Goal: Task Accomplishment & Management: Complete application form

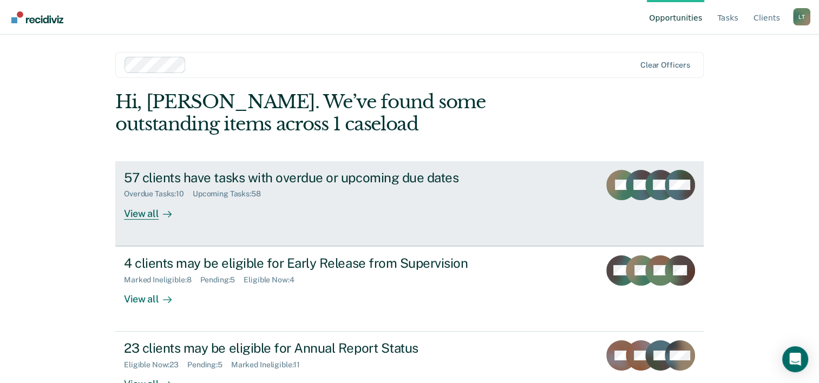
scroll to position [33, 0]
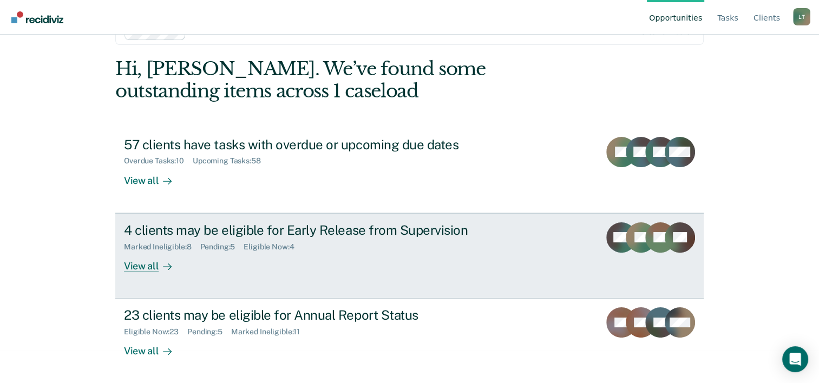
click at [283, 230] on div "4 clients may be eligible for Early Release from Supervision" at bounding box center [314, 230] width 380 height 16
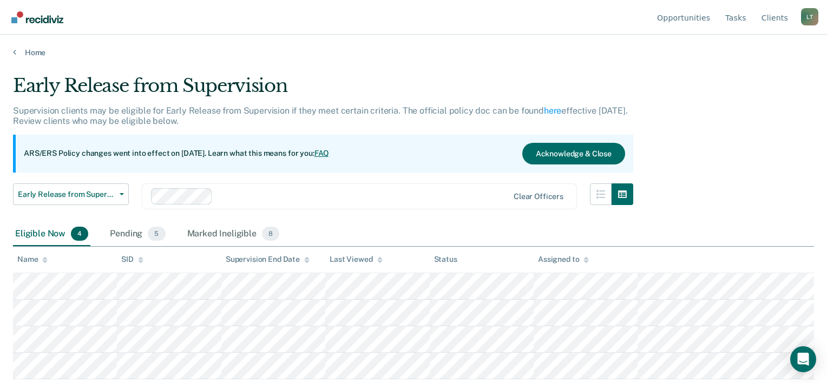
click at [39, 57] on main "Early Release from Supervision Supervision clients may be eligible for Early Re…" at bounding box center [413, 218] width 827 height 323
click at [35, 48] on link "Home" at bounding box center [413, 53] width 801 height 10
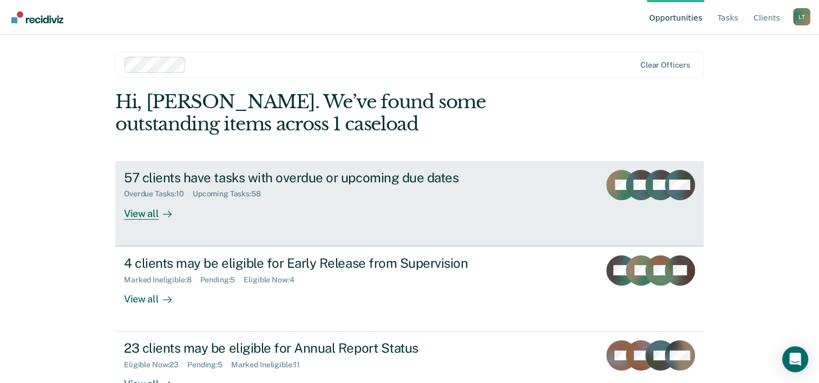
click at [186, 198] on div "Overdue Tasks : 10" at bounding box center [158, 193] width 69 height 9
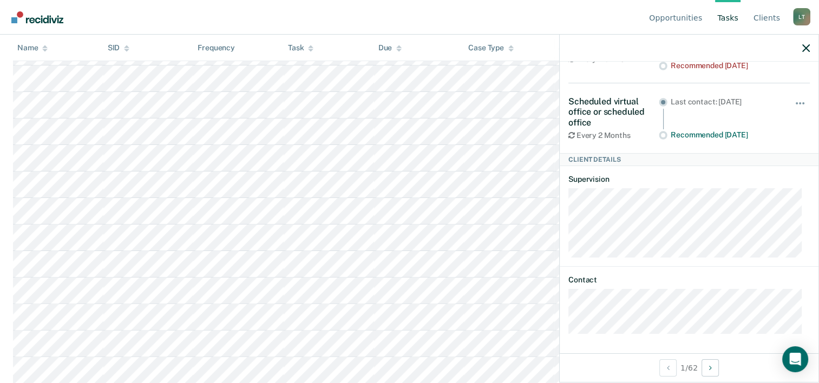
scroll to position [217, 0]
click at [715, 368] on button "Next Client" at bounding box center [710, 367] width 17 height 17
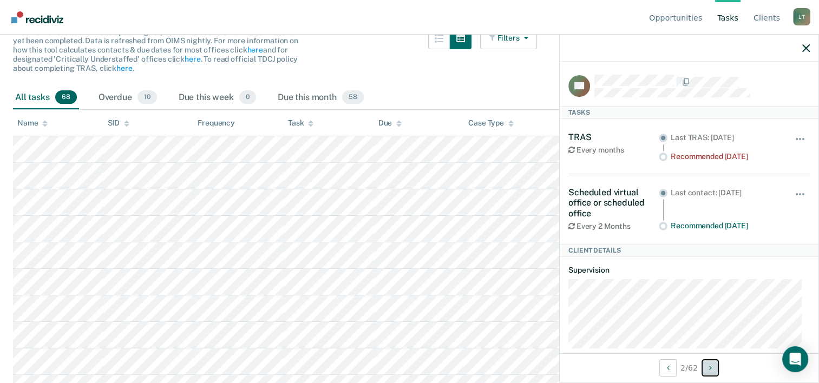
scroll to position [0, 0]
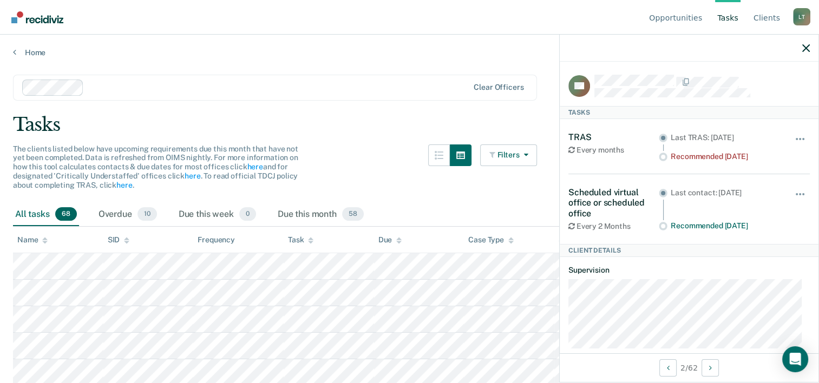
click at [431, 200] on div "The clients listed below have upcoming requirements due this month that have no…" at bounding box center [275, 174] width 524 height 58
click at [77, 221] on div "All tasks 68" at bounding box center [46, 215] width 66 height 24
click at [109, 214] on div "Overdue 10" at bounding box center [127, 215] width 63 height 24
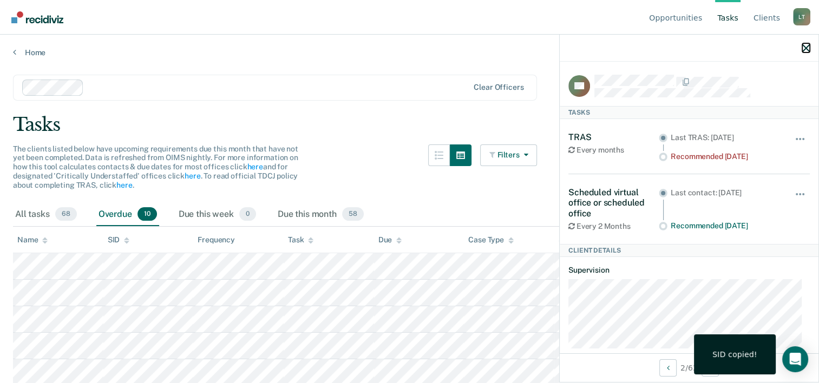
click at [803, 45] on icon "button" at bounding box center [806, 48] width 8 height 8
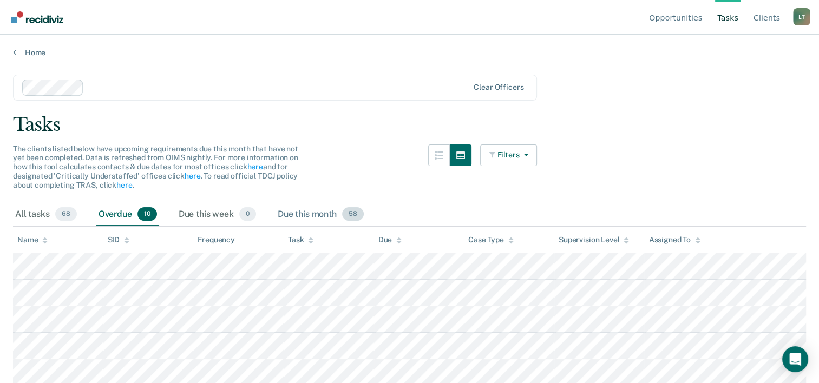
click at [303, 217] on div "Due this month 58" at bounding box center [321, 215] width 90 height 24
click at [60, 213] on span "68" at bounding box center [66, 214] width 22 height 14
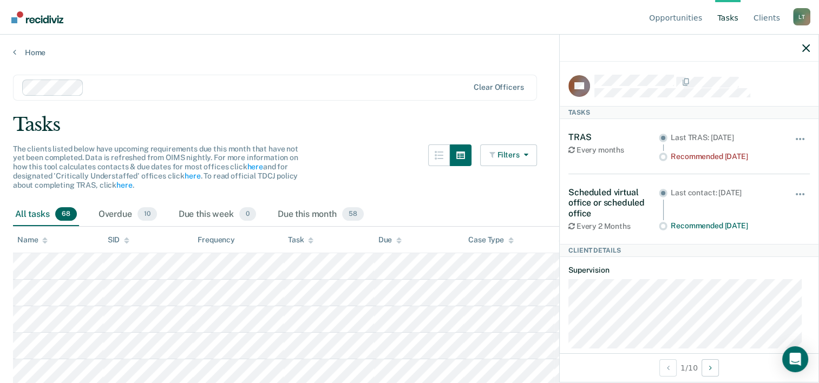
click at [40, 57] on main "Clear officers Tasks The clients listed below have upcoming requirements due th…" at bounding box center [409, 218] width 819 height 323
click at [37, 50] on link "Home" at bounding box center [409, 53] width 793 height 10
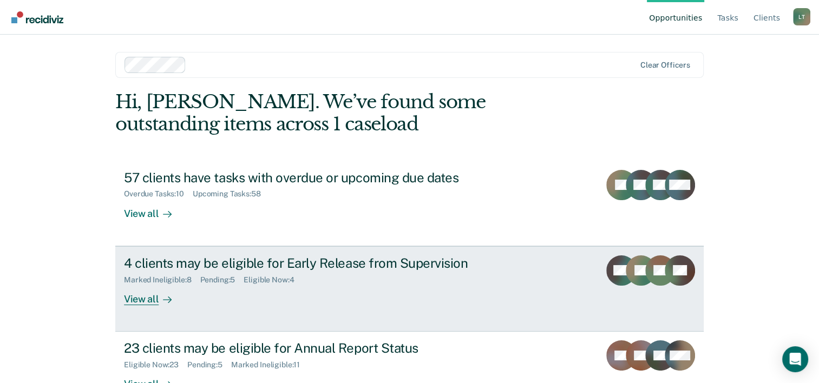
scroll to position [33, 0]
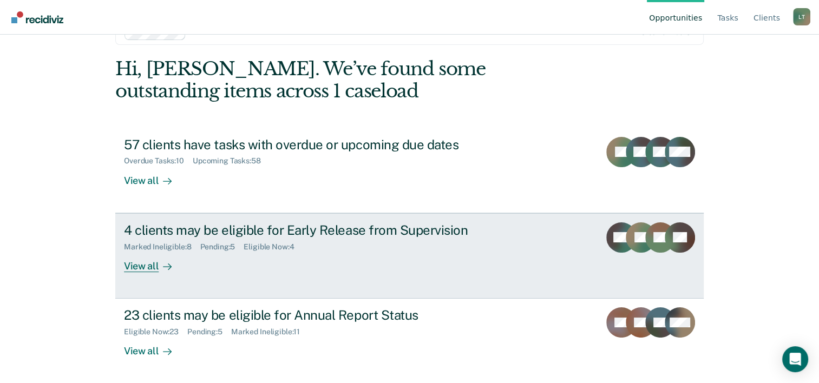
click at [149, 269] on div "View all" at bounding box center [154, 261] width 61 height 21
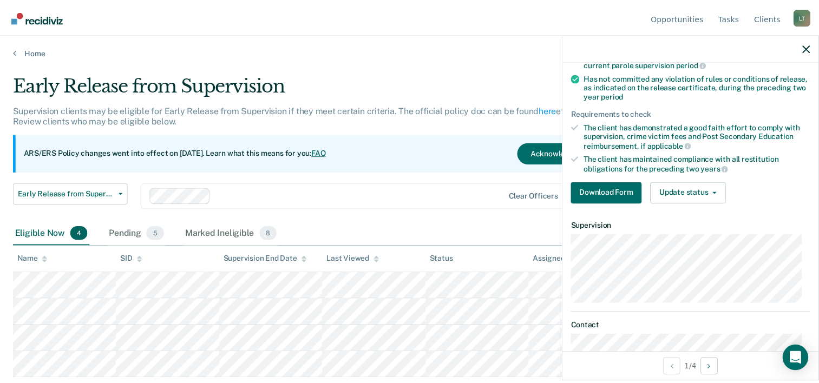
scroll to position [162, 0]
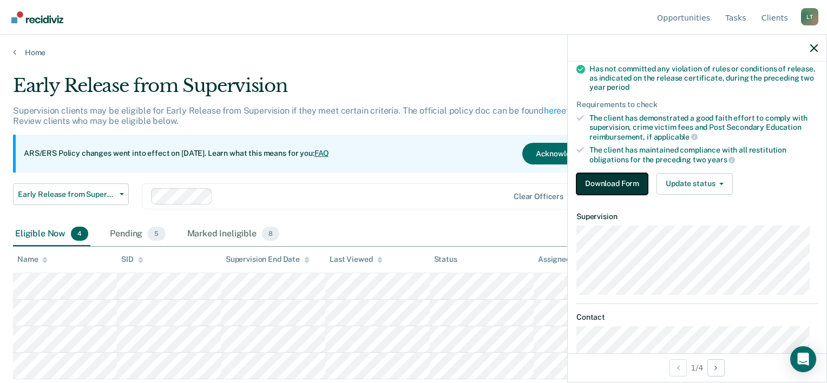
click at [593, 180] on button "Download Form" at bounding box center [612, 184] width 71 height 22
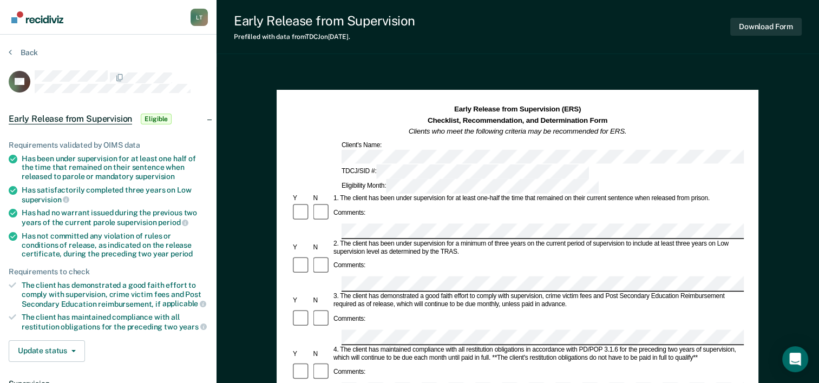
scroll to position [54, 0]
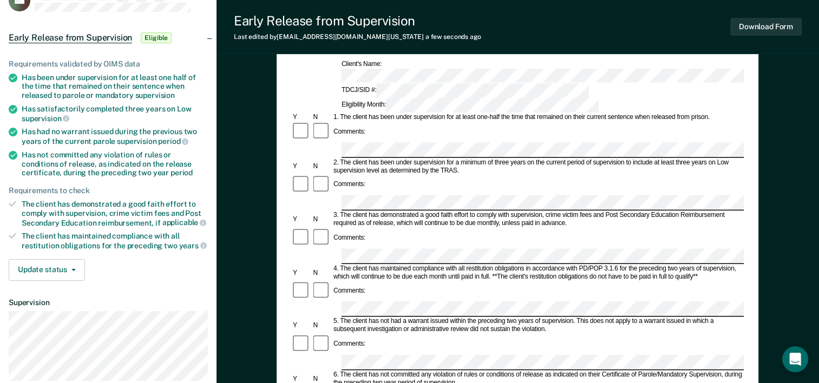
scroll to position [108, 0]
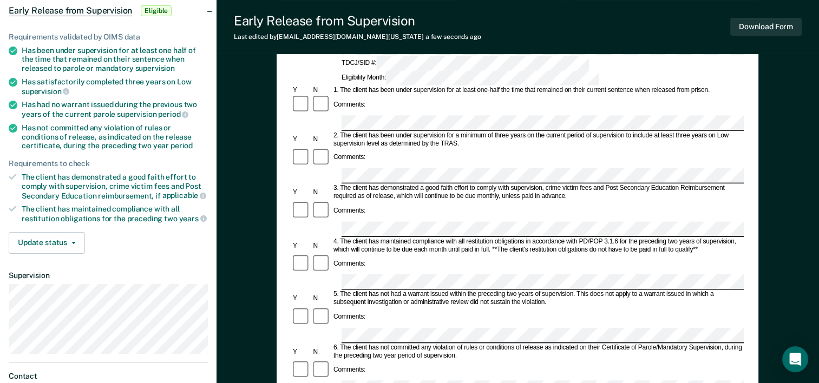
click at [782, 179] on div "Early Release from Supervision (ERS) Checklist, Recommendation, and Determinati…" at bounding box center [518, 326] width 603 height 735
click at [518, 91] on form "Early Release from Supervision (ERS) Checklist, Recommendation, and Determinati…" at bounding box center [517, 388] width 453 height 784
click at [710, 344] on div "6. The client has not committed any violation of rules or conditions of release…" at bounding box center [538, 352] width 412 height 16
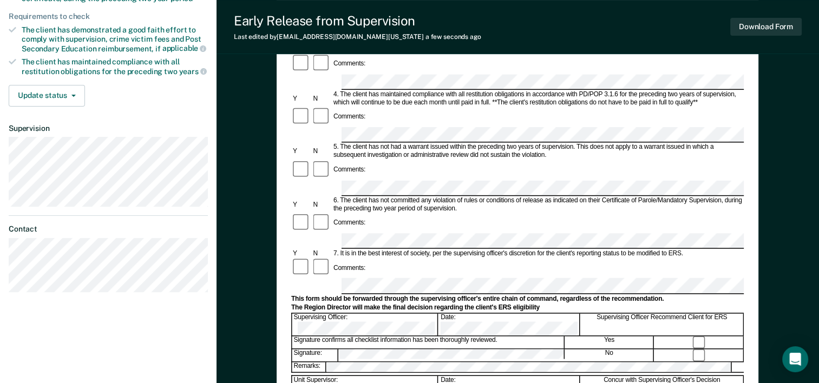
scroll to position [271, 0]
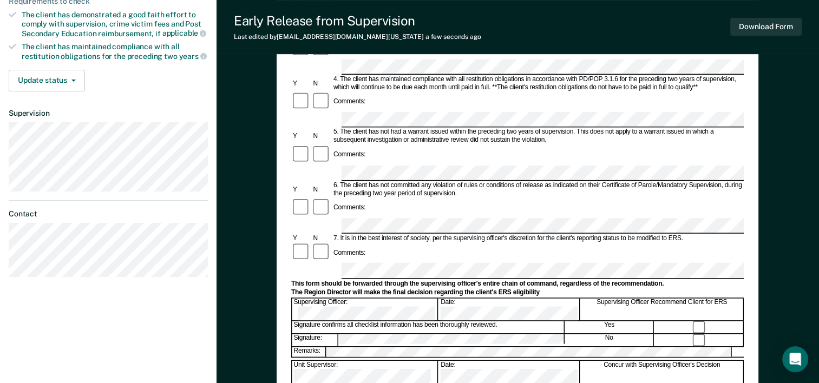
click at [769, 178] on div "Early Release from Supervision (ERS) Checklist, Recommendation, and Determinati…" at bounding box center [518, 163] width 603 height 735
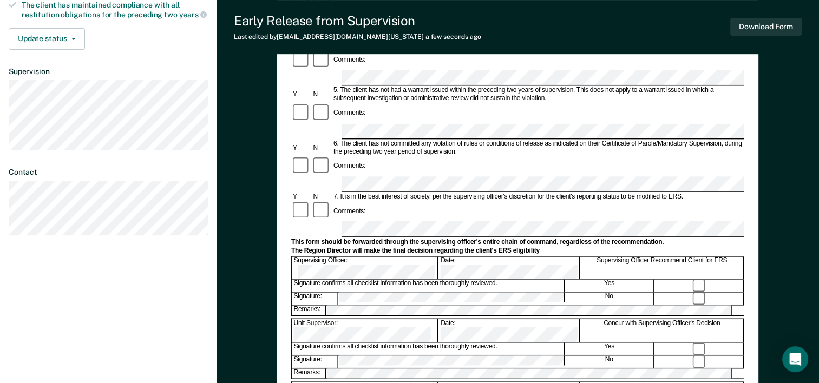
scroll to position [325, 0]
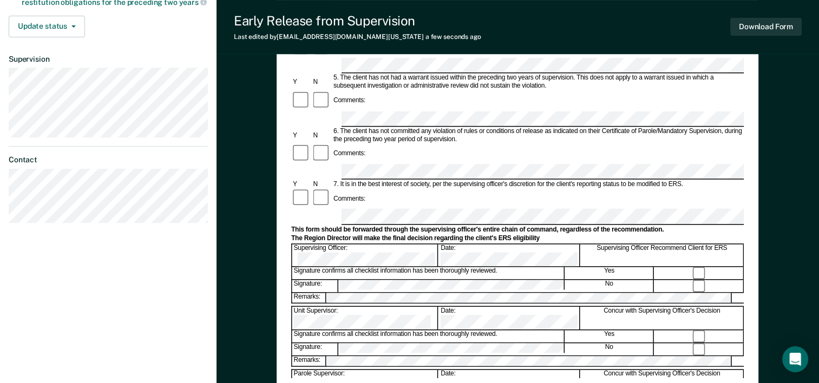
click at [721, 280] on div at bounding box center [699, 286] width 89 height 12
click at [715, 307] on div "Concur with Supervising Officer's Decision" at bounding box center [662, 318] width 163 height 23
click at [512, 304] on div at bounding box center [517, 305] width 453 height 2
click at [468, 131] on form "Early Release from Supervision (ERS) Checklist, Recommendation, and Determinati…" at bounding box center [517, 172] width 453 height 784
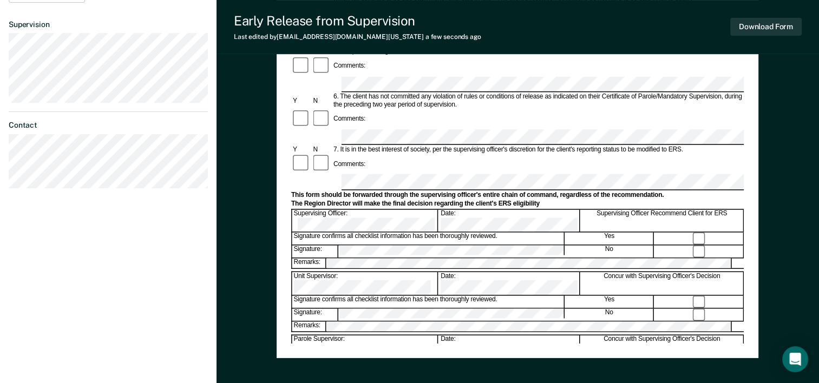
scroll to position [379, 0]
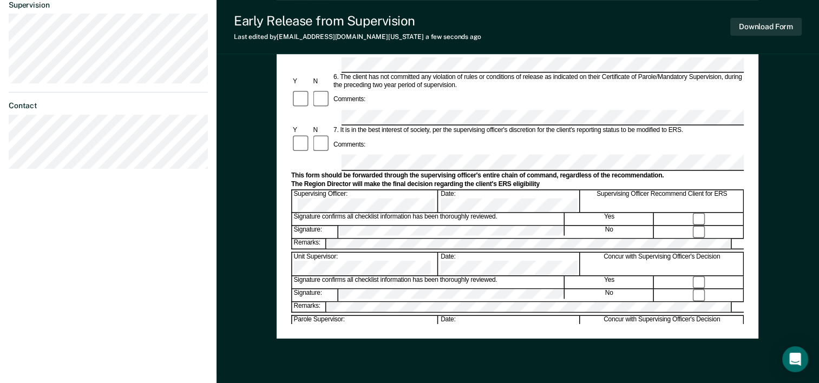
click at [771, 208] on div "Early Release from Supervision (ERS) Checklist, Recommendation, and Determinati…" at bounding box center [518, 55] width 603 height 735
click at [476, 252] on div "Unit Supervisor: Date: Concur with Supervising Officer's Decision" at bounding box center [517, 263] width 453 height 23
click at [795, 198] on div "Early Release from Supervision (ERS) Checklist, Recommendation, and Determinati…" at bounding box center [518, 55] width 603 height 735
click at [777, 167] on div "Early Release from Supervision (ERS) Checklist, Recommendation, and Determinati…" at bounding box center [518, 55] width 603 height 735
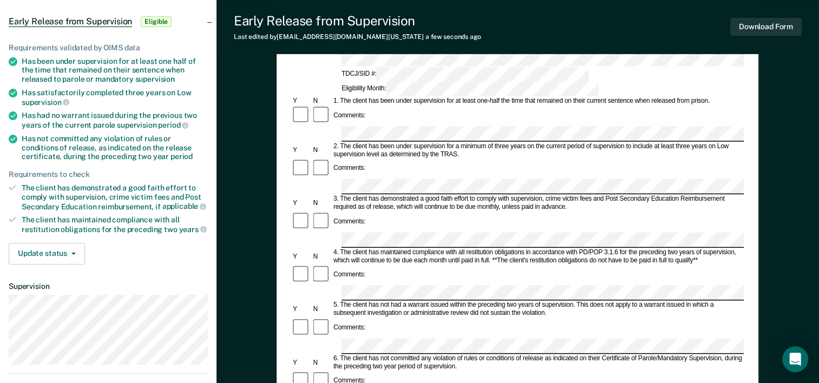
scroll to position [0, 0]
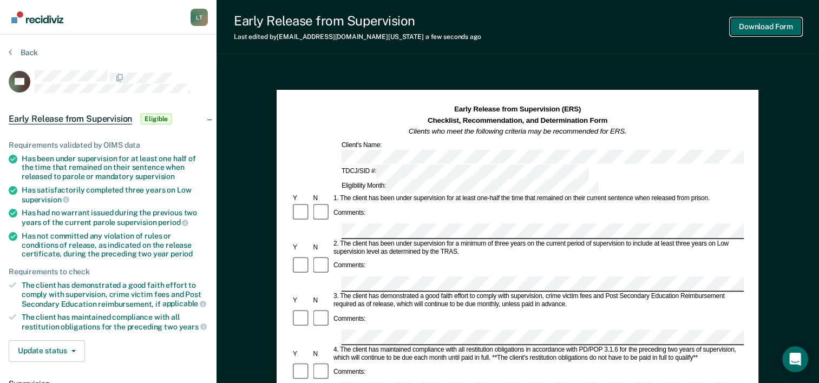
click at [755, 34] on button "Download Form" at bounding box center [765, 27] width 71 height 18
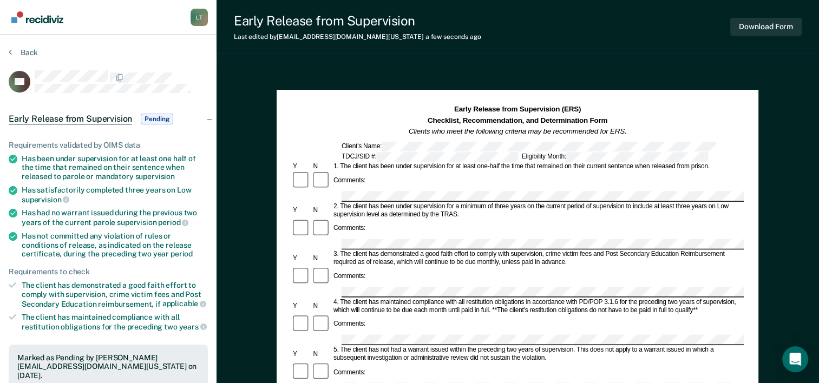
click at [28, 46] on section "Back RG Early Release from Supervision Pending Requirements validated by OIMS d…" at bounding box center [108, 333] width 217 height 597
click at [31, 50] on button "Back" at bounding box center [23, 53] width 29 height 10
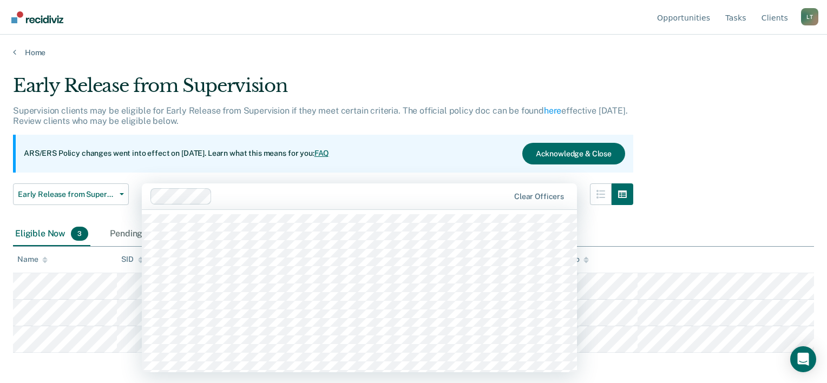
click at [252, 204] on div "Clear officers" at bounding box center [359, 197] width 435 height 26
click at [710, 84] on div "Early Release from Supervision Supervision clients may be eligible for Early Re…" at bounding box center [413, 188] width 801 height 227
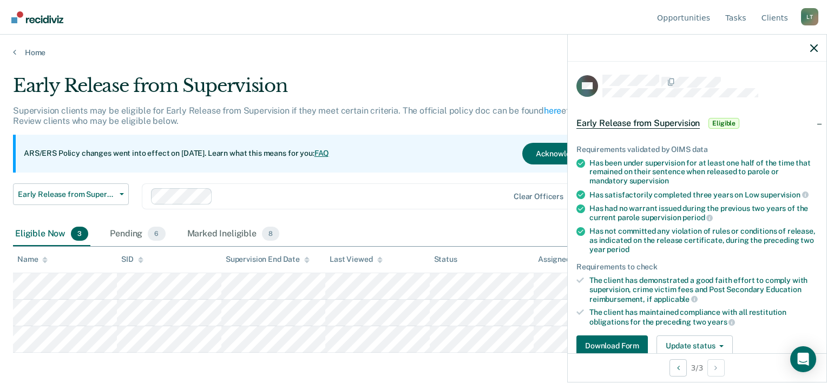
click at [495, 182] on div "Early Release from Supervision Supervision clients may be eligible for Early Re…" at bounding box center [323, 149] width 620 height 148
click at [811, 54] on div at bounding box center [697, 48] width 259 height 27
click at [816, 45] on icon "button" at bounding box center [814, 48] width 8 height 8
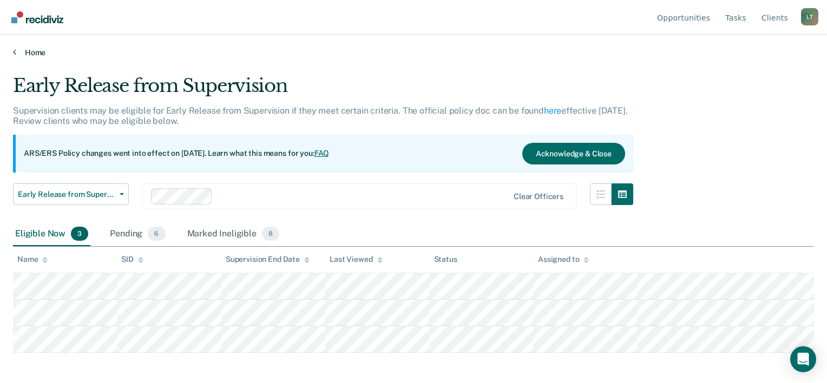
click at [32, 51] on link "Home" at bounding box center [413, 53] width 801 height 10
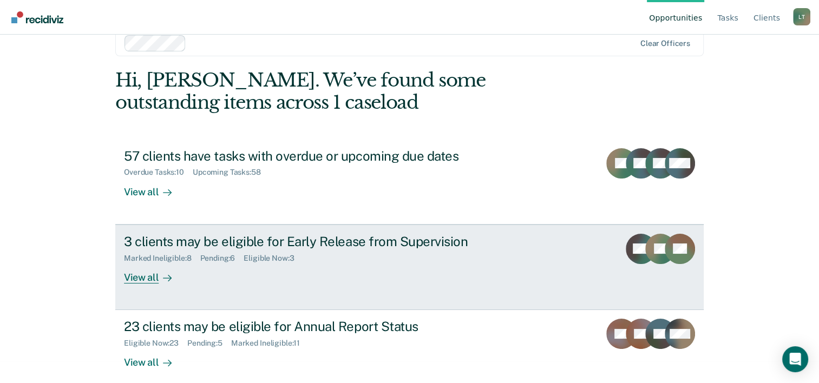
scroll to position [33, 0]
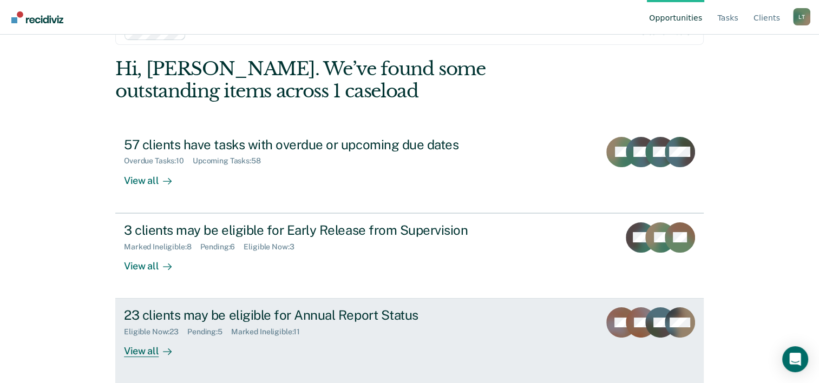
click at [291, 322] on div "23 clients may be eligible for Annual Report Status" at bounding box center [314, 315] width 380 height 16
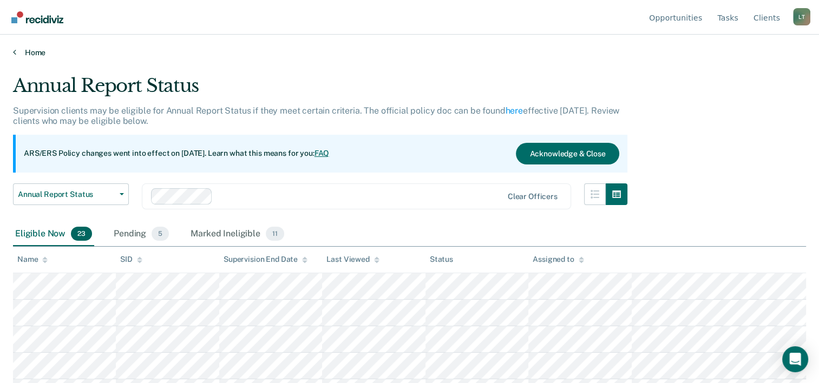
click at [39, 54] on link "Home" at bounding box center [409, 53] width 793 height 10
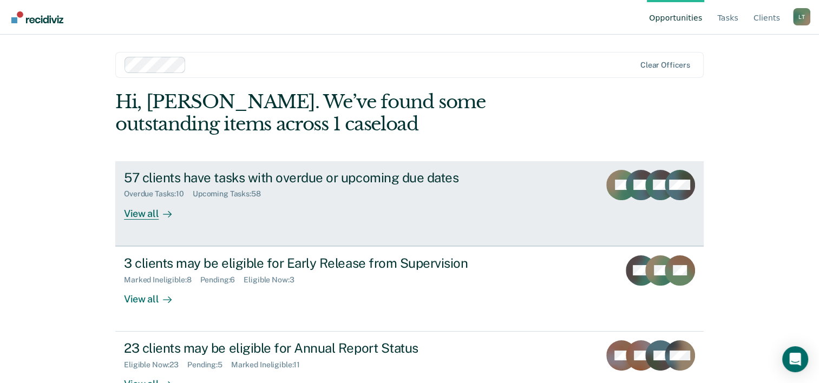
scroll to position [33, 0]
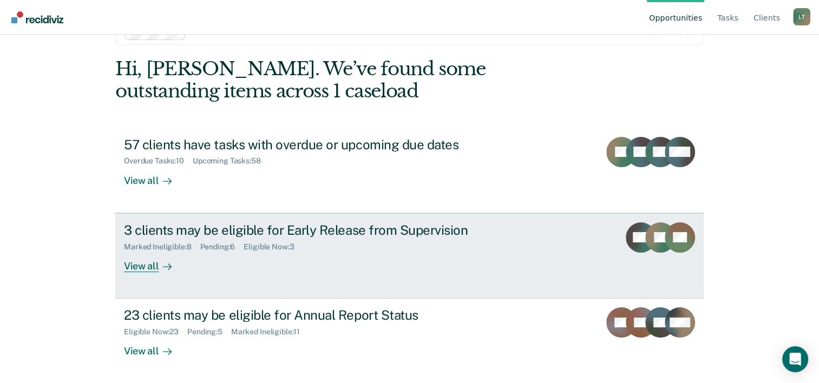
click at [145, 258] on div "View all" at bounding box center [154, 261] width 61 height 21
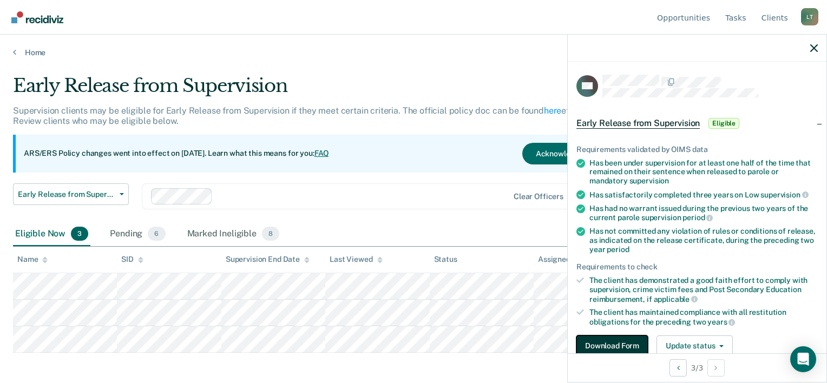
click at [608, 346] on button "Download Form" at bounding box center [612, 347] width 71 height 22
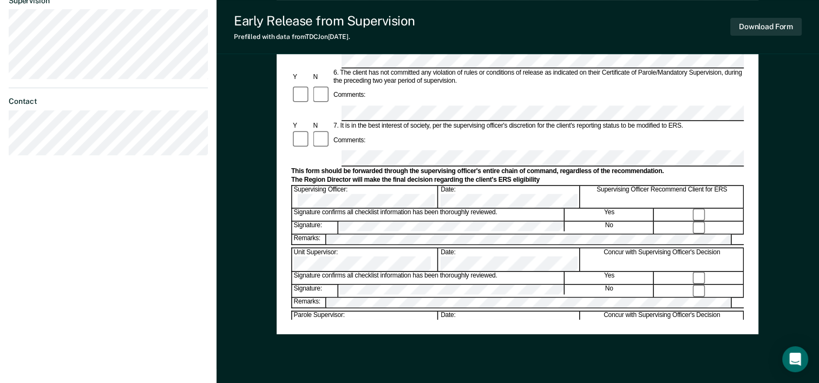
scroll to position [364, 0]
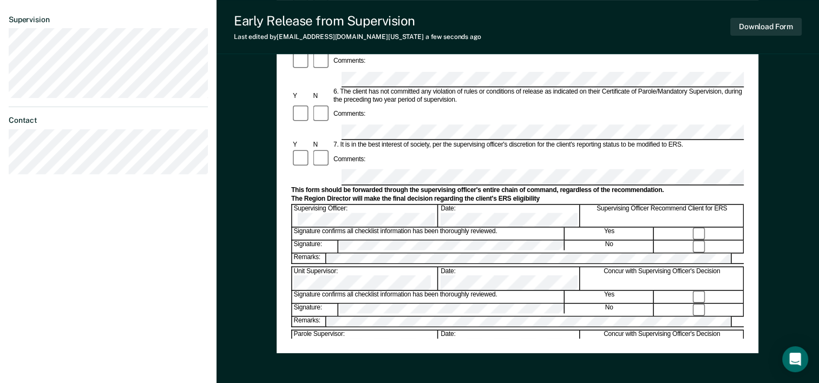
click at [762, 173] on div "Early Release from Supervision (ERS) Checklist, Recommendation, and Determinati…" at bounding box center [518, 70] width 603 height 735
click at [792, 275] on div "Early Release from Supervision (ERS) Checklist, Recommendation, and Determinati…" at bounding box center [518, 70] width 603 height 735
click at [772, 193] on div "Early Release from Supervision (ERS) Checklist, Recommendation, and Determinati…" at bounding box center [518, 70] width 603 height 735
drag, startPoint x: 796, startPoint y: 139, endPoint x: 790, endPoint y: 140, distance: 6.1
click at [795, 138] on div "Early Release from Supervision (ERS) Checklist, Recommendation, and Determinati…" at bounding box center [518, 70] width 603 height 735
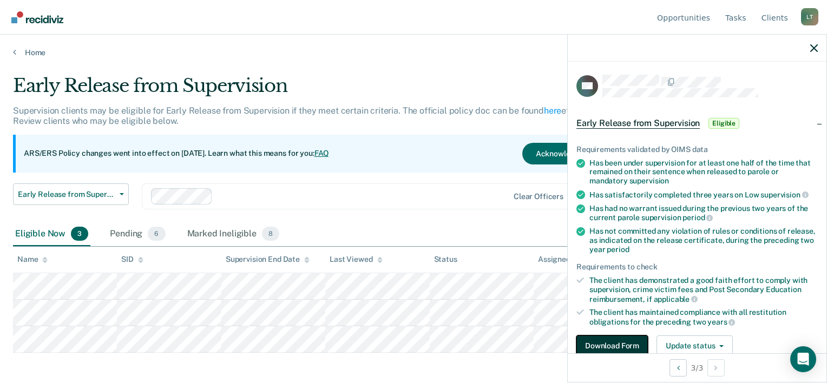
click at [589, 340] on button "Download Form" at bounding box center [612, 347] width 71 height 22
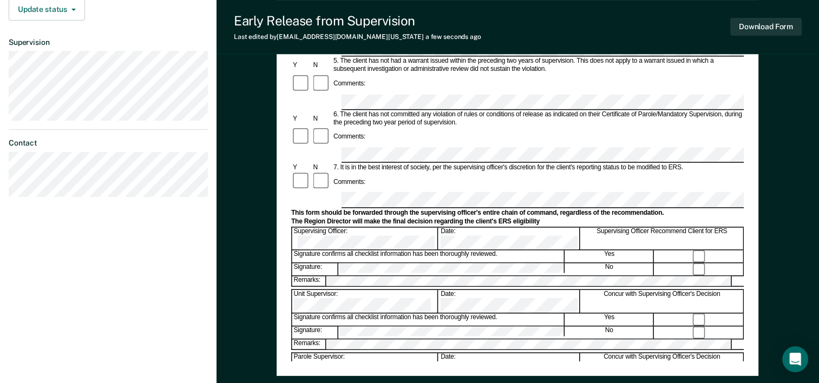
scroll to position [325, 0]
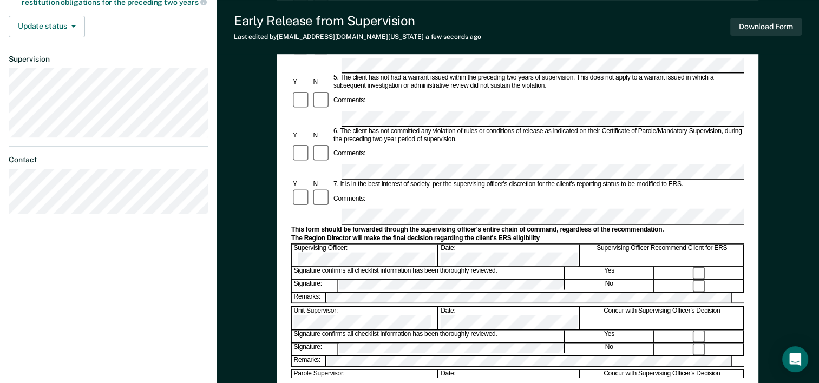
click at [698, 244] on div "Supervising Officer Recommend Client for ERS" at bounding box center [662, 255] width 163 height 23
click at [780, 129] on div "Early Release from Supervision (ERS) Checklist, Recommendation, and Determinati…" at bounding box center [518, 109] width 603 height 735
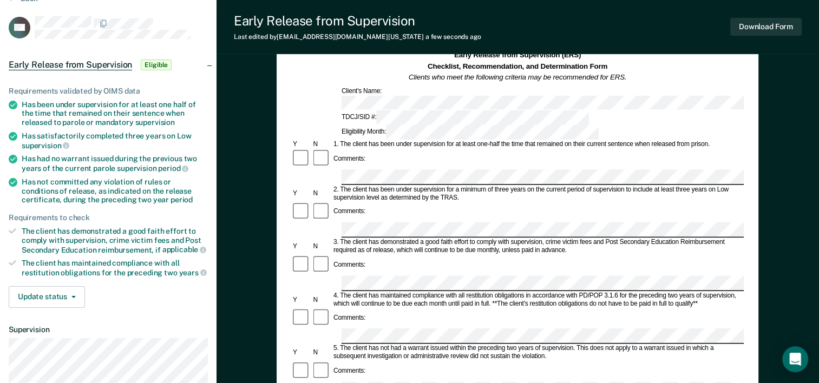
scroll to position [0, 0]
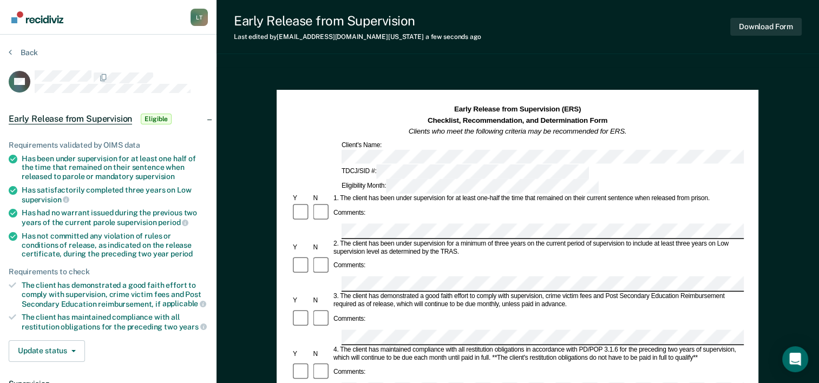
click at [411, 293] on div "3. The client has demonstrated a good faith effort to comply with supervision, …" at bounding box center [538, 301] width 412 height 16
drag, startPoint x: 543, startPoint y: 238, endPoint x: 501, endPoint y: 239, distance: 42.8
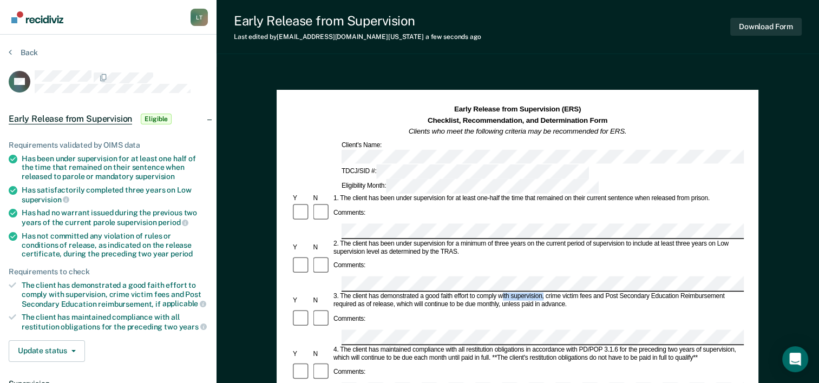
click at [501, 293] on div "3. The client has demonstrated a good faith effort to comply with supervision, …" at bounding box center [538, 301] width 412 height 16
click at [601, 309] on div "Comments:" at bounding box center [517, 327] width 453 height 37
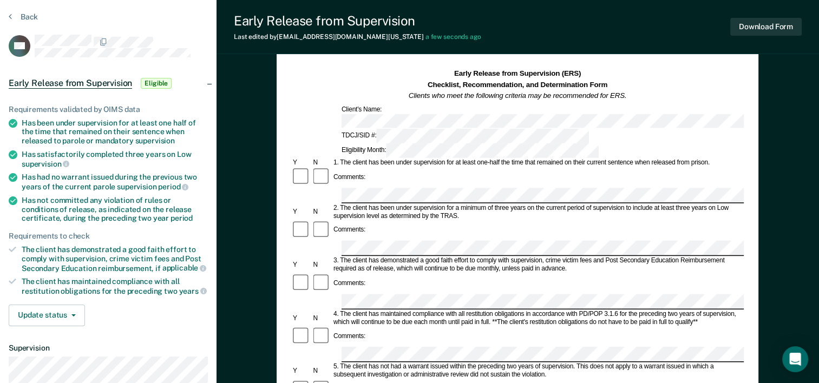
scroll to position [54, 0]
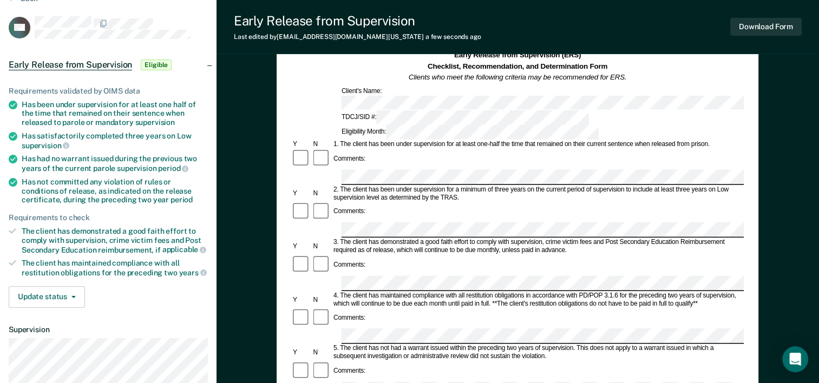
click at [767, 222] on div "Early Release from Supervision (ERS) Checklist, Recommendation, and Determinati…" at bounding box center [518, 380] width 603 height 735
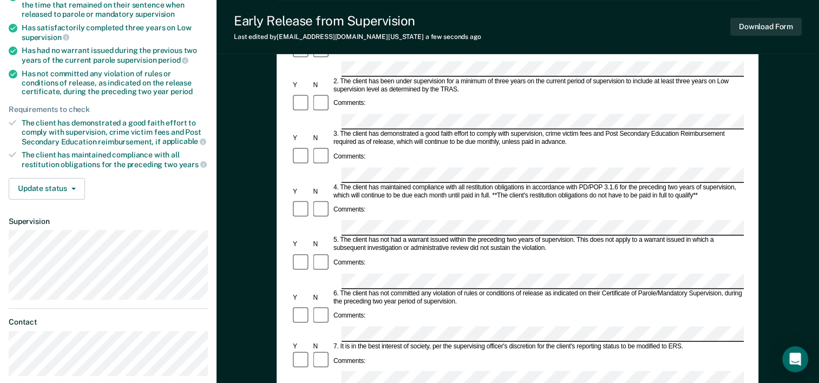
drag, startPoint x: 705, startPoint y: 231, endPoint x: 610, endPoint y: 188, distance: 103.9
click at [610, 253] on div "Comments:" at bounding box center [517, 263] width 453 height 21
click at [694, 306] on div "Comments:" at bounding box center [517, 316] width 453 height 21
click at [680, 343] on div "7. It is in the best interest of society, per the supervising officer's discret…" at bounding box center [538, 347] width 412 height 8
click at [717, 306] on div "Comments:" at bounding box center [517, 316] width 453 height 21
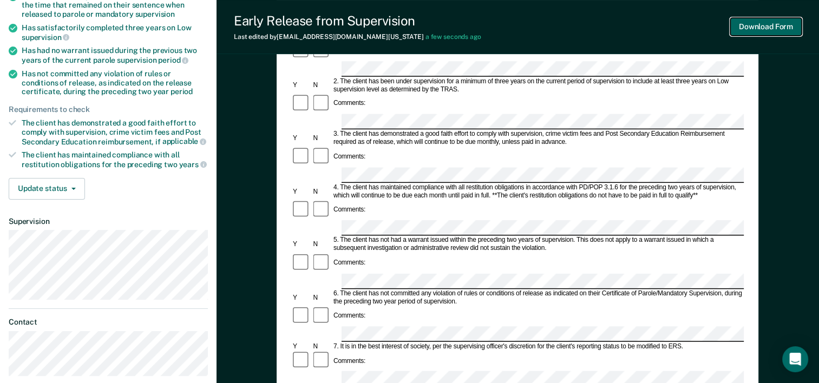
click at [786, 33] on button "Download Form" at bounding box center [765, 27] width 71 height 18
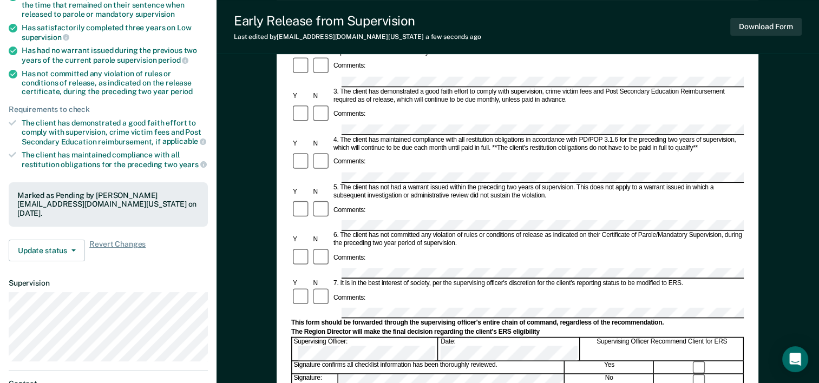
drag, startPoint x: 796, startPoint y: 132, endPoint x: 774, endPoint y: 94, distance: 44.7
click at [796, 132] on div "Early Release from Supervision (ERS) Checklist, Recommendation, and Determinati…" at bounding box center [518, 272] width 603 height 735
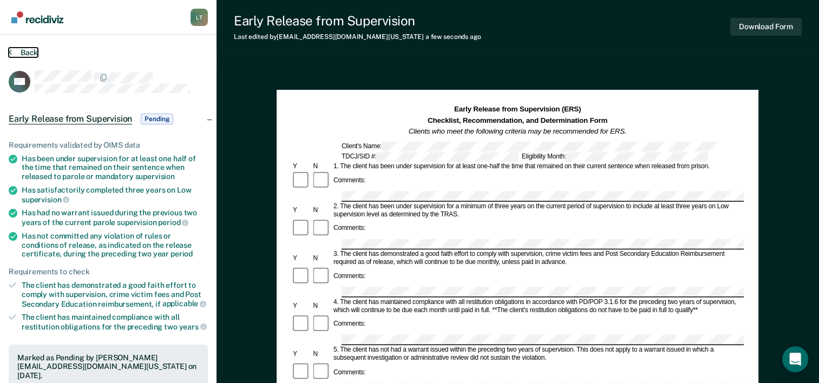
click at [23, 55] on button "Back" at bounding box center [23, 53] width 29 height 10
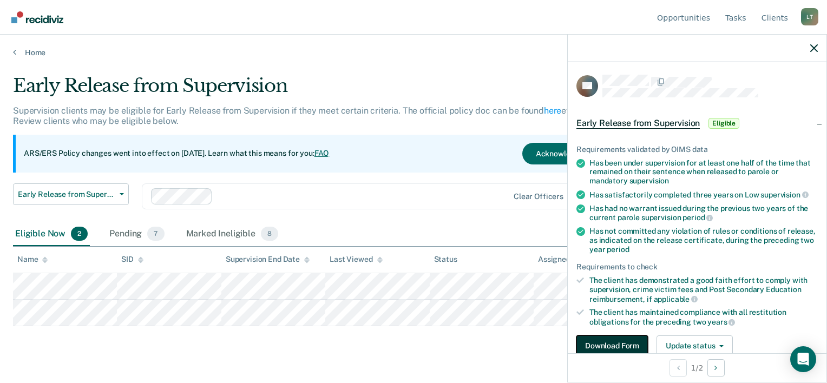
click at [630, 342] on button "Download Form" at bounding box center [612, 347] width 71 height 22
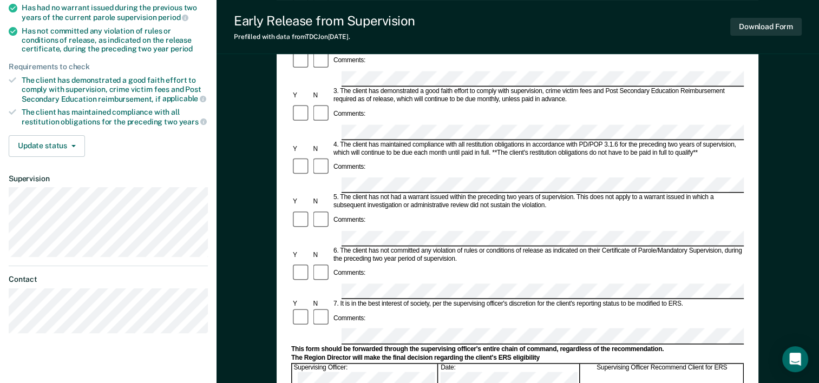
scroll to position [364, 0]
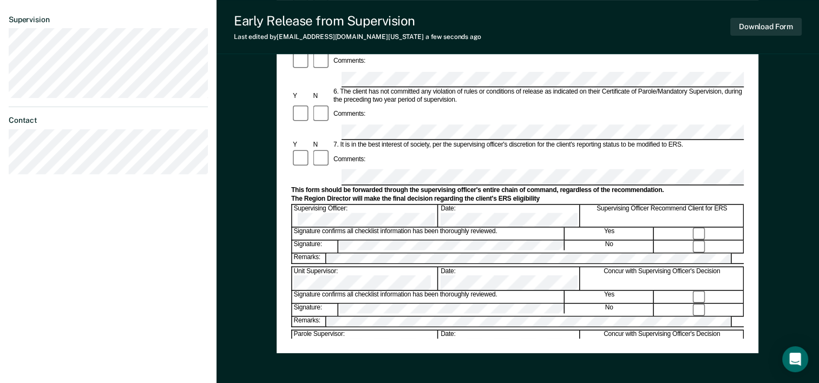
click at [769, 166] on div "Early Release from Supervision (ERS) Checklist, Recommendation, and Determinati…" at bounding box center [518, 70] width 603 height 735
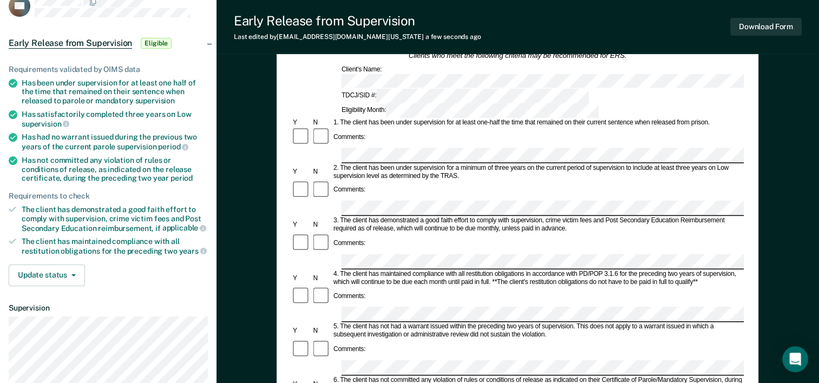
scroll to position [0, 0]
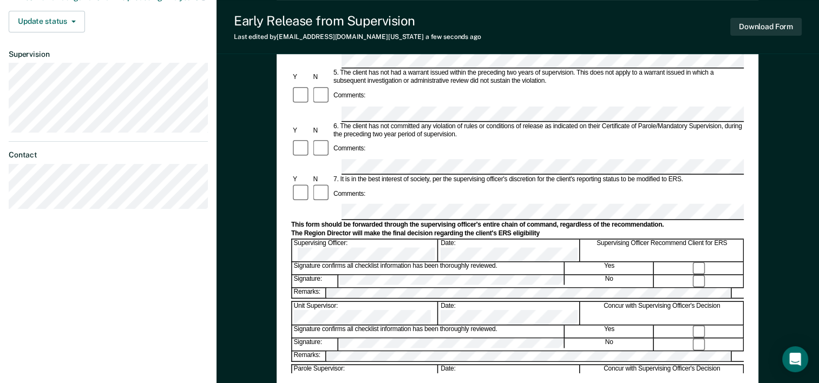
scroll to position [310, 0]
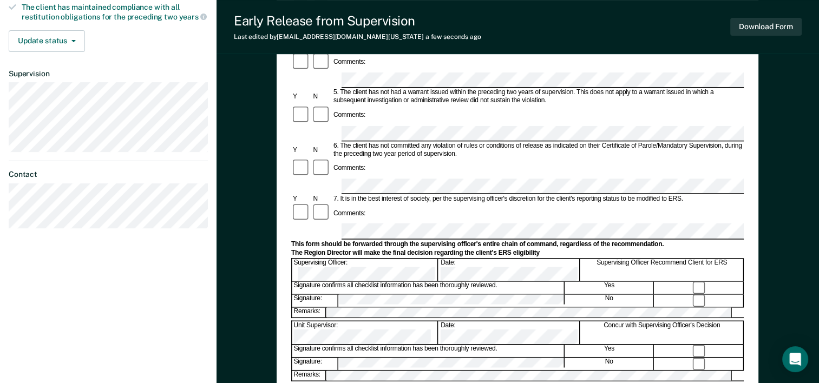
click at [779, 281] on div "Early Release from Supervision (ERS) Checklist, Recommendation, and Determinati…" at bounding box center [518, 124] width 603 height 735
click at [787, 182] on div "Early Release from Supervision (ERS) Checklist, Recommendation, and Determinati…" at bounding box center [518, 124] width 603 height 735
click at [763, 221] on div "Early Release from Supervision (ERS) Checklist, Recommendation, and Determinati…" at bounding box center [518, 124] width 603 height 735
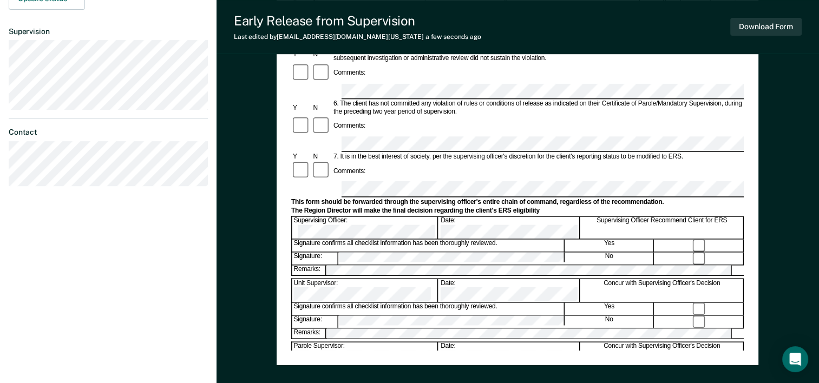
scroll to position [364, 0]
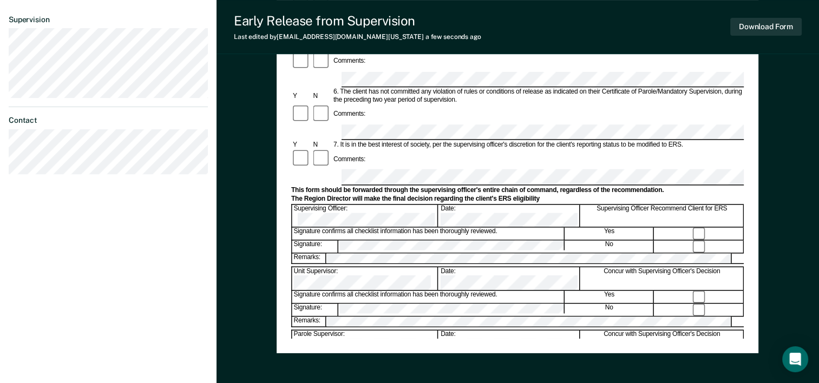
click at [791, 167] on div "Early Release from Supervision (ERS) Checklist, Recommendation, and Determinati…" at bounding box center [518, 70] width 603 height 735
click at [770, 247] on div "Early Release from Supervision (ERS) Checklist, Recommendation, and Determinati…" at bounding box center [518, 70] width 603 height 735
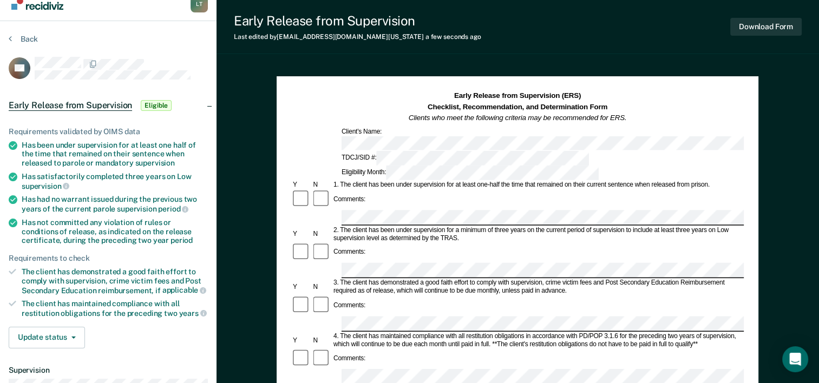
scroll to position [0, 0]
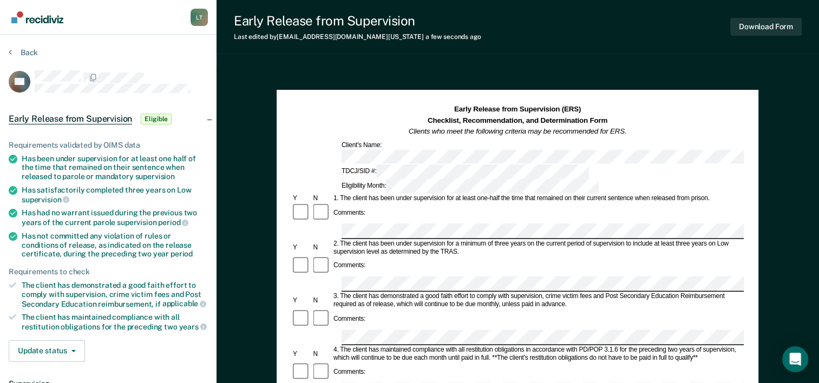
click at [624, 203] on div "Comments:" at bounding box center [517, 213] width 453 height 21
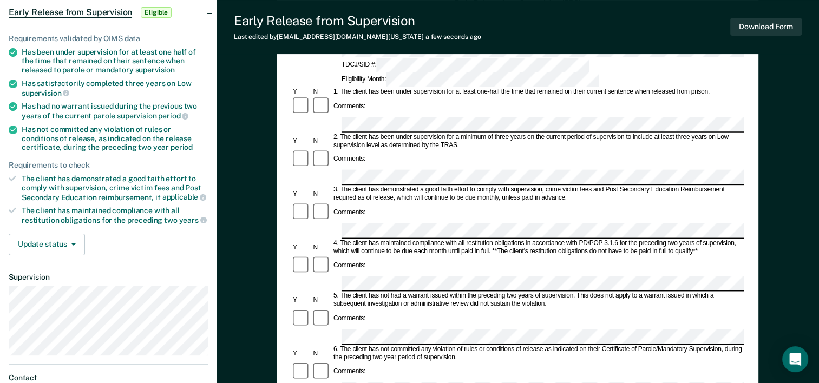
scroll to position [108, 0]
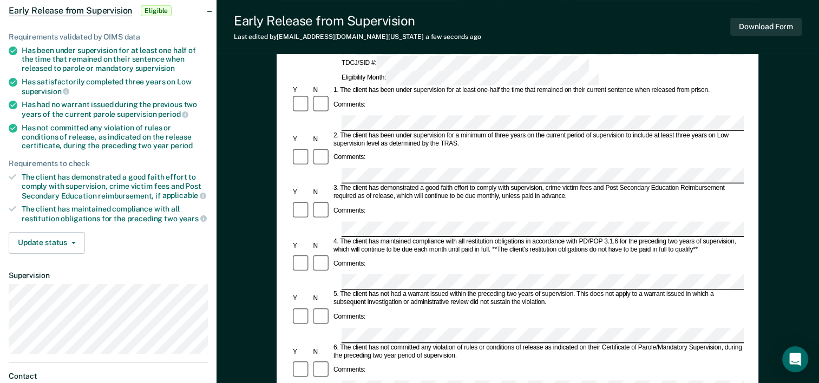
click at [410, 344] on div "6. The client has not committed any violation of rules or conditions of release…" at bounding box center [538, 352] width 412 height 16
click at [563, 344] on div "6. The client has not committed any violation of rules or conditions of release…" at bounding box center [538, 352] width 412 height 16
click at [566, 273] on form "Early Release from Supervision (ERS) Checklist, Recommendation, and Determinati…" at bounding box center [517, 388] width 453 height 784
click at [628, 305] on form "Early Release from Supervision (ERS) Checklist, Recommendation, and Determinati…" at bounding box center [517, 388] width 453 height 784
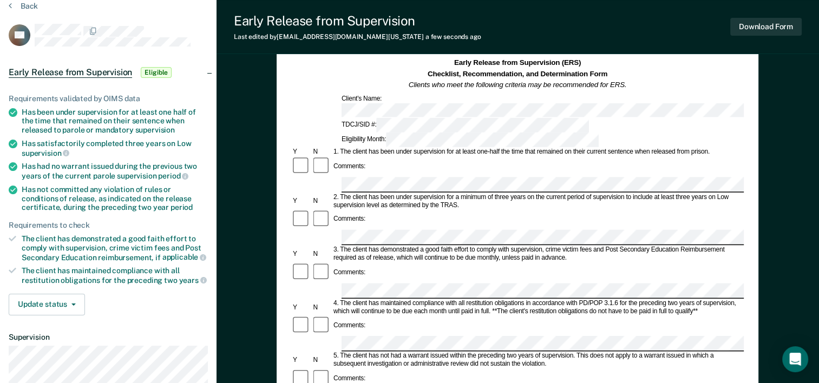
scroll to position [0, 0]
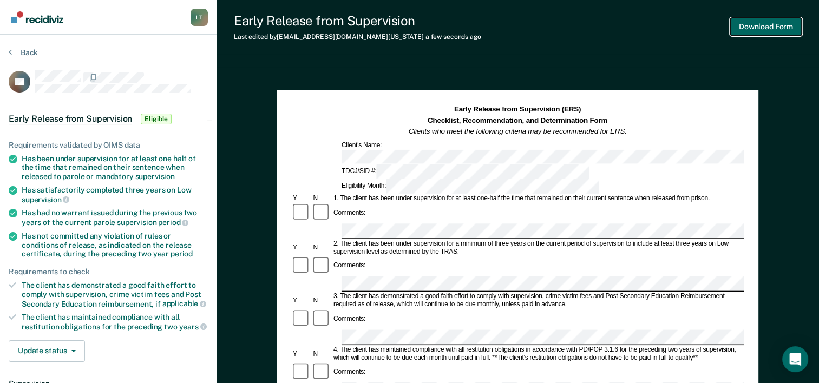
click at [745, 25] on button "Download Form" at bounding box center [765, 27] width 71 height 18
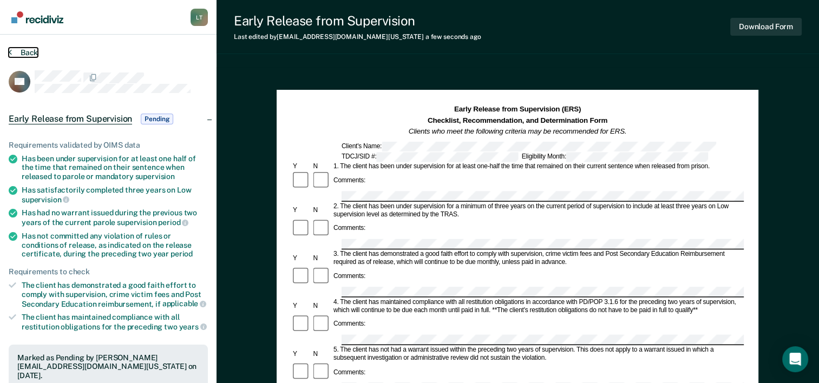
click at [22, 52] on button "Back" at bounding box center [23, 53] width 29 height 10
